Goal: Find contact information: Find contact information

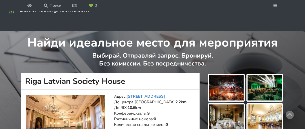
scroll to position [225, 0]
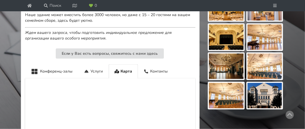
click at [254, 85] on img at bounding box center [264, 95] width 35 height 25
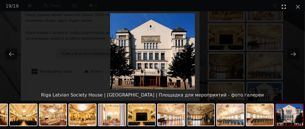
click at [283, 9] on button "Toggle fullscreen" at bounding box center [284, 6] width 14 height 13
click at [295, 5] on button "Close gallery" at bounding box center [298, 6] width 14 height 13
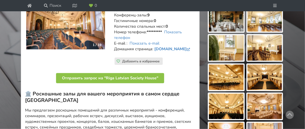
scroll to position [70, 0]
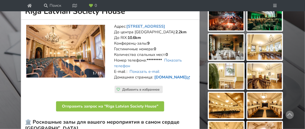
click at [157, 77] on link "[DOMAIN_NAME]" at bounding box center [172, 76] width 37 height 5
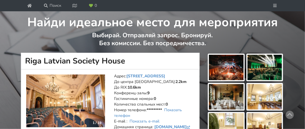
scroll to position [28, 0]
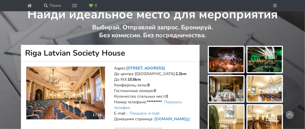
click at [144, 69] on link "[STREET_ADDRESS]" at bounding box center [145, 67] width 39 height 5
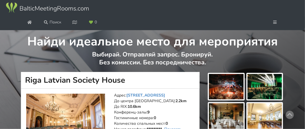
scroll to position [0, 0]
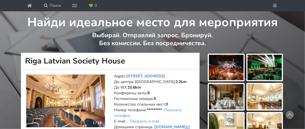
scroll to position [28, 0]
